Goal: Book appointment/travel/reservation

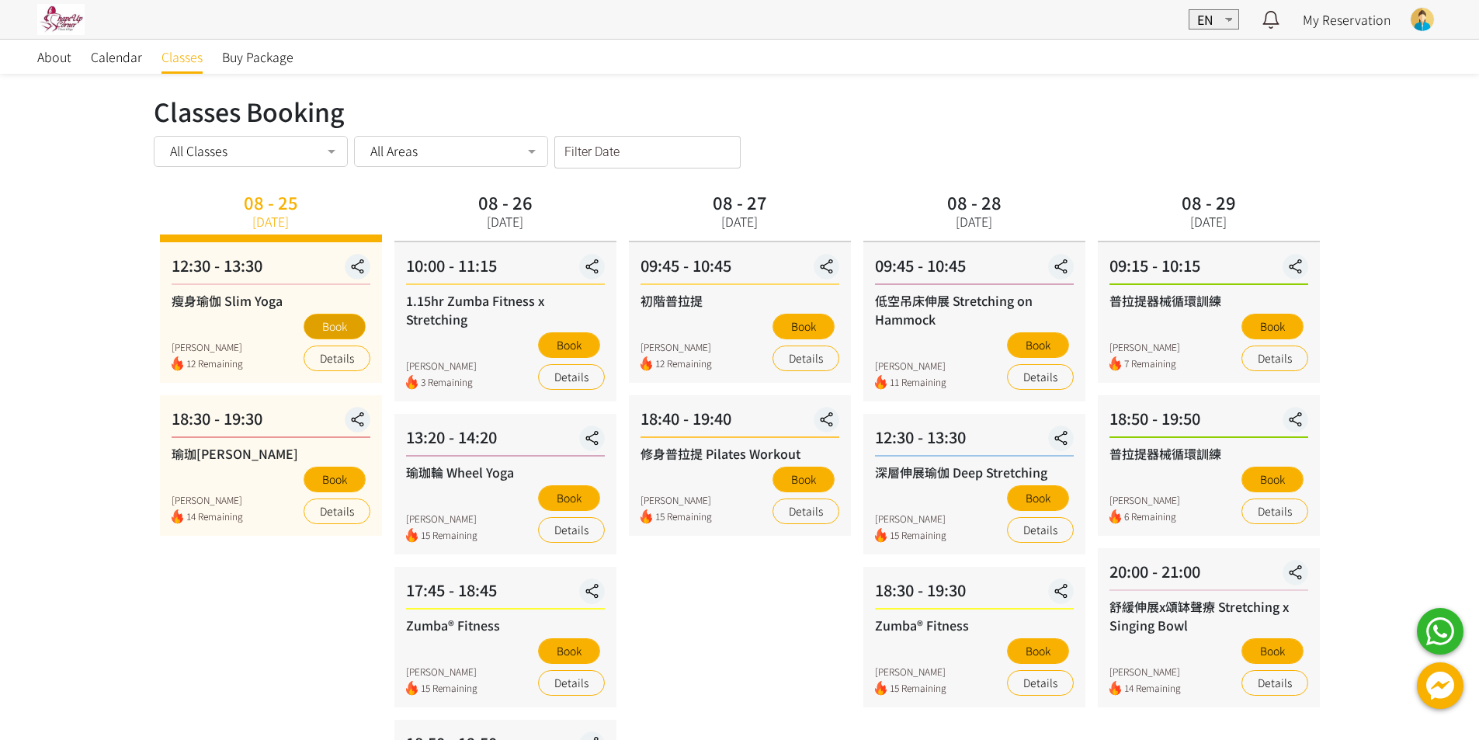
click at [339, 326] on button "Book" at bounding box center [335, 327] width 62 height 26
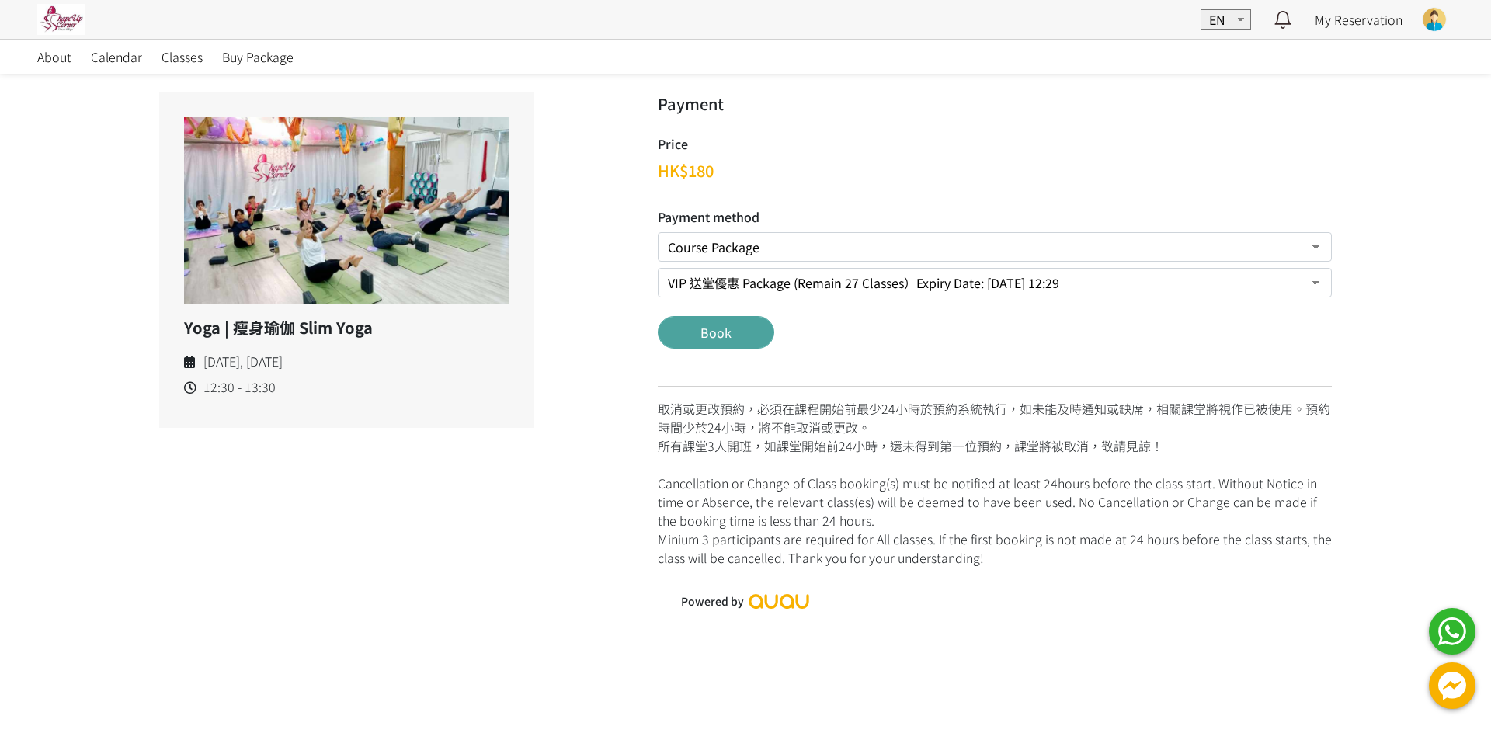
click at [738, 334] on button "Book" at bounding box center [716, 332] width 116 height 33
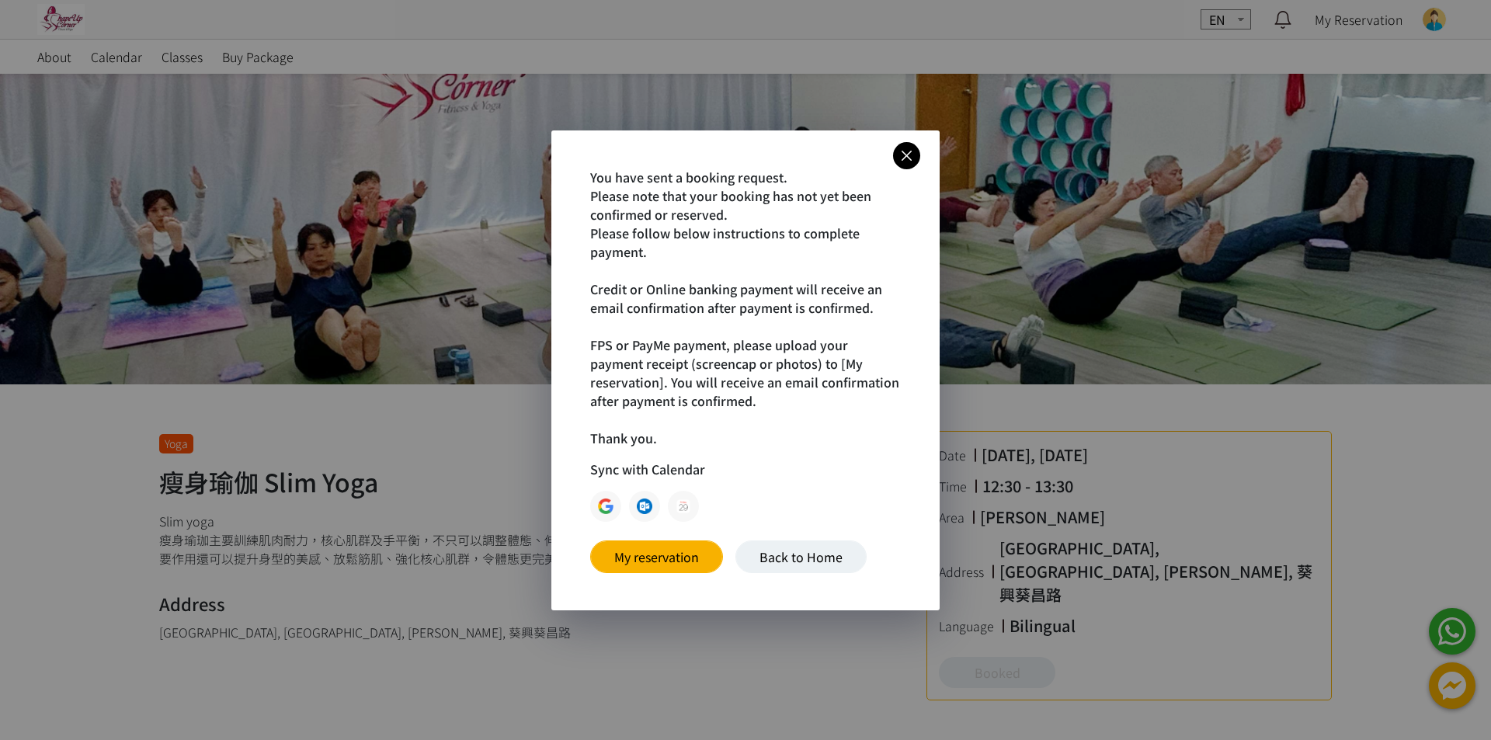
drag, startPoint x: 912, startPoint y: 159, endPoint x: 910, endPoint y: 147, distance: 12.6
click at [913, 159] on icon at bounding box center [906, 155] width 27 height 19
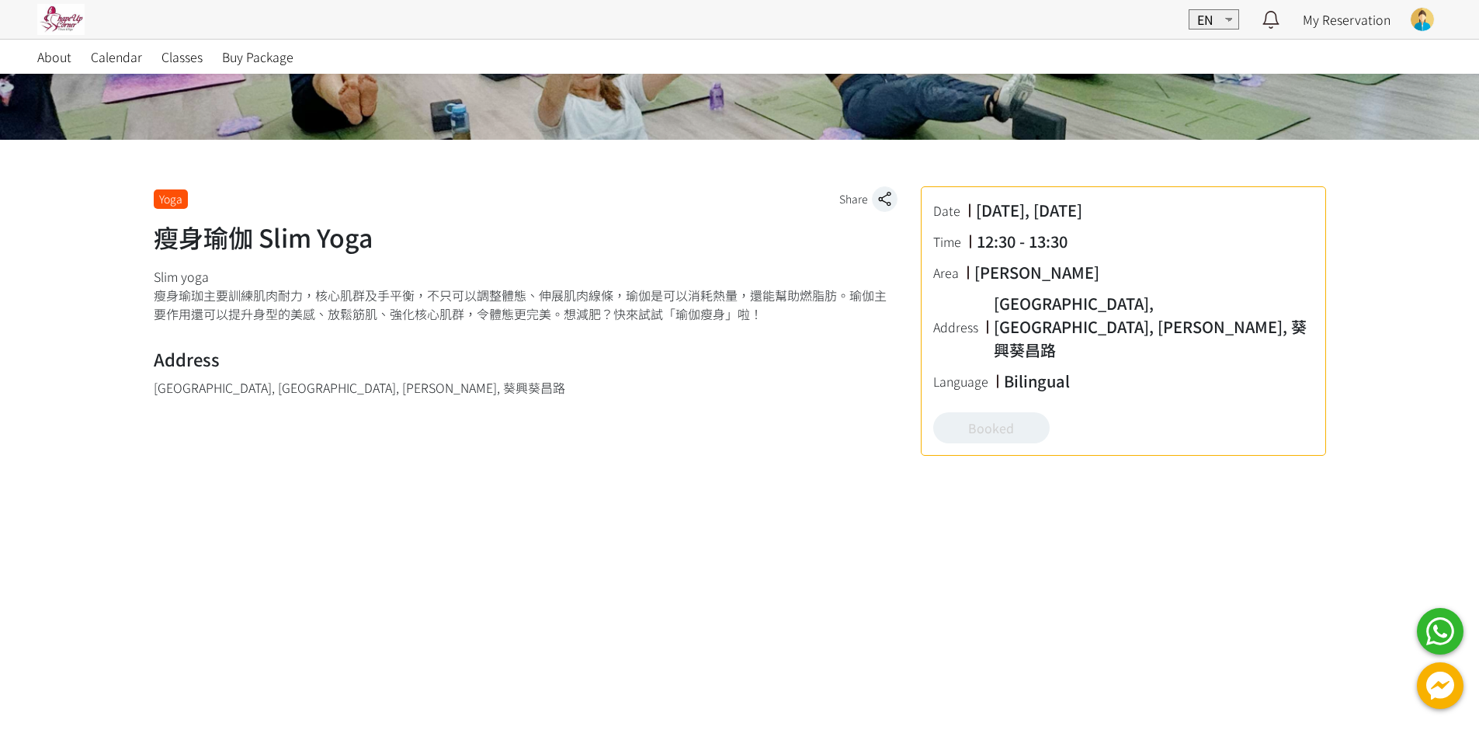
scroll to position [259, 0]
